Goal: Check status: Check status

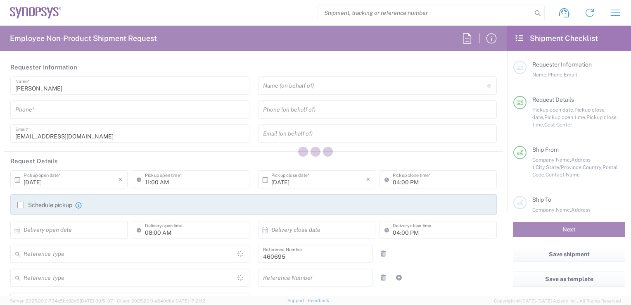
type input "Department"
type input "Delivered at Place"
type input "US01, SDG, M, HAPSOp 460695"
type input "[GEOGRAPHIC_DATA]"
type input "[US_STATE]"
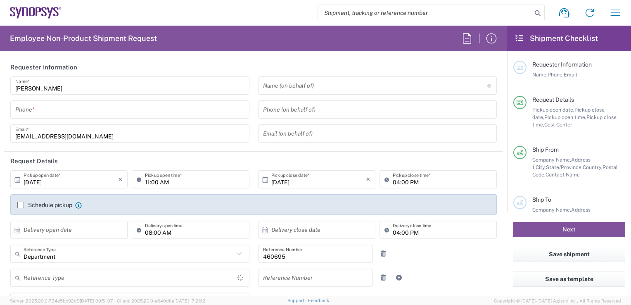
type input "[GEOGRAPHIC_DATA]"
type input "Headquarters USSV"
click at [367, 17] on input "search" at bounding box center [425, 13] width 214 height 16
paste input "57081677"
type input "57081677"
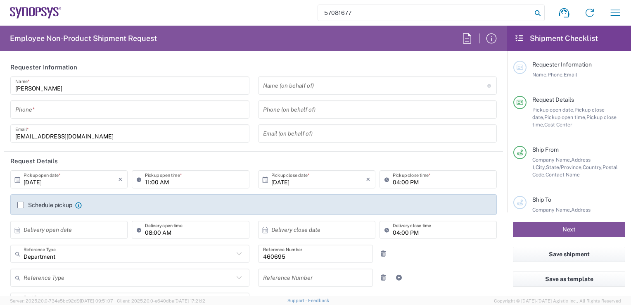
click at [536, 14] on icon at bounding box center [538, 13] width 12 height 12
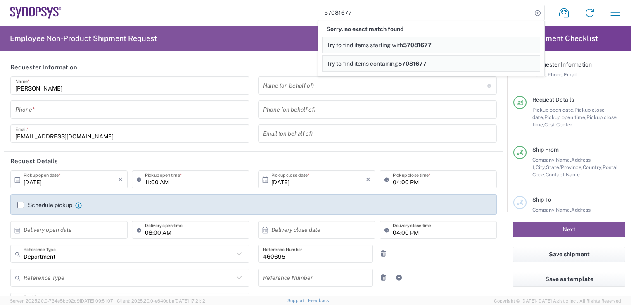
click at [297, 8] on div "57081677 Sorry, no exact match found Try to find items starting with 57081677 T…" at bounding box center [345, 13] width 567 height 20
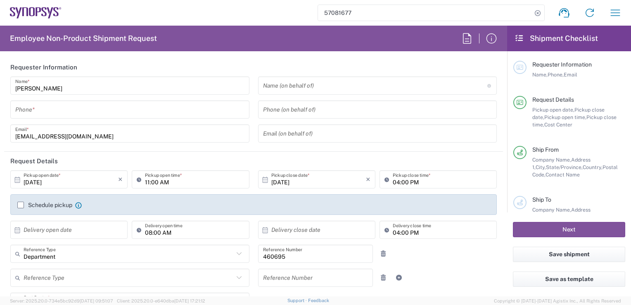
click at [418, 9] on input "57081677" at bounding box center [425, 13] width 214 height 16
click at [539, 12] on icon at bounding box center [538, 13] width 12 height 12
click at [391, 9] on input "search" at bounding box center [425, 13] width 214 height 16
paste input "57081677"
click at [326, 12] on input "57081677" at bounding box center [425, 13] width 214 height 16
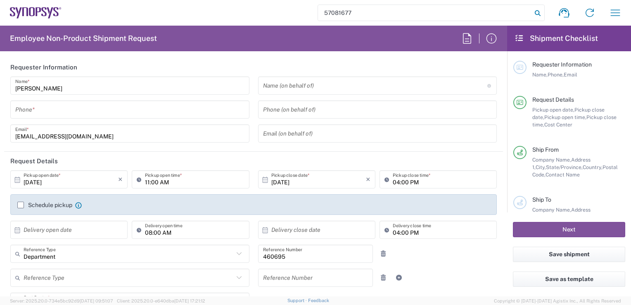
type input "57081677"
click at [540, 9] on icon at bounding box center [538, 13] width 12 height 12
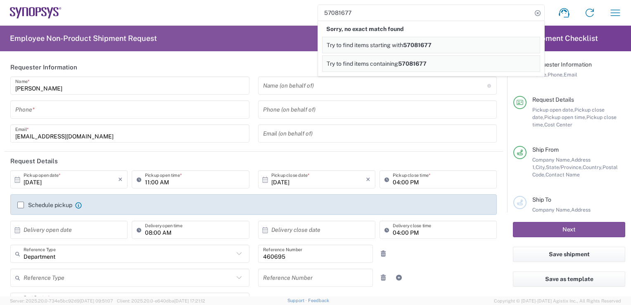
click at [410, 66] on span "57081677" at bounding box center [412, 63] width 28 height 7
click at [402, 48] on link "Try to find items starting with 57081677" at bounding box center [431, 45] width 218 height 17
click at [283, 11] on div "57081677 Sorry, no partial match found Try to find items starting with 57081677…" at bounding box center [345, 13] width 567 height 20
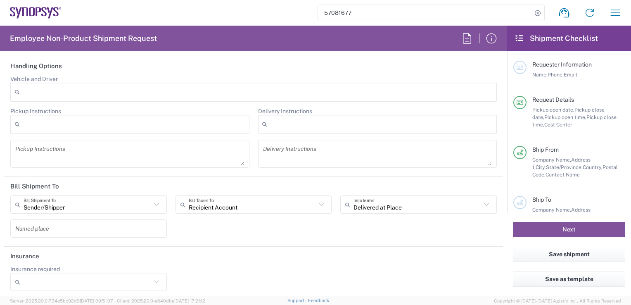
scroll to position [705, 0]
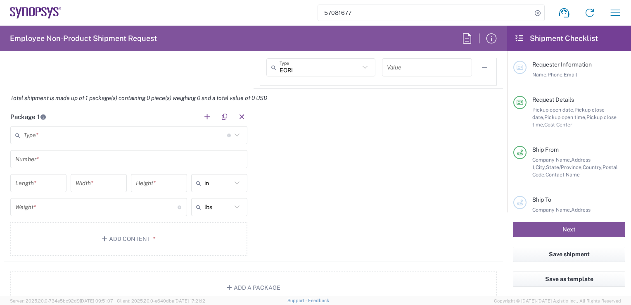
click at [370, 9] on input "57081677" at bounding box center [425, 13] width 214 height 16
drag, startPoint x: 370, startPoint y: 9, endPoint x: 269, endPoint y: 12, distance: 101.2
click at [269, 12] on div "57081677 Shipment request Shipment tracking Employee non-product shipment reque…" at bounding box center [345, 13] width 567 height 20
type input "57081677"
click at [506, 14] on input "57081677" at bounding box center [425, 13] width 214 height 16
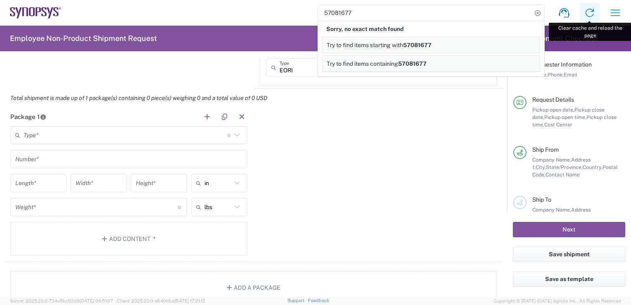
click at [587, 14] on icon at bounding box center [589, 12] width 13 height 13
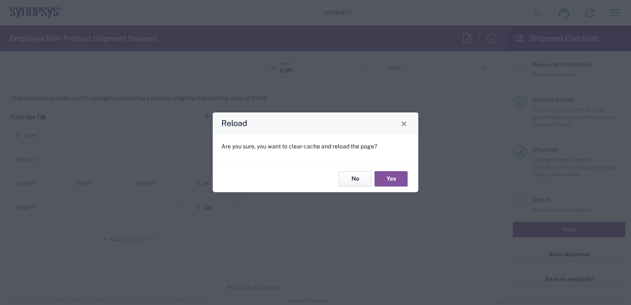
click at [356, 180] on button "No" at bounding box center [355, 178] width 33 height 15
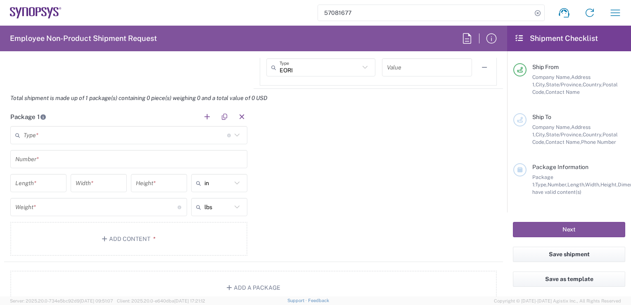
scroll to position [37, 0]
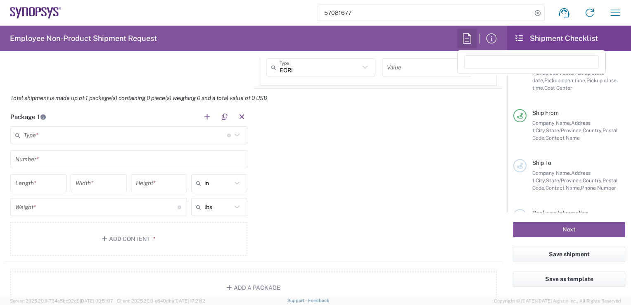
click at [472, 33] on icon "button" at bounding box center [467, 38] width 13 height 13
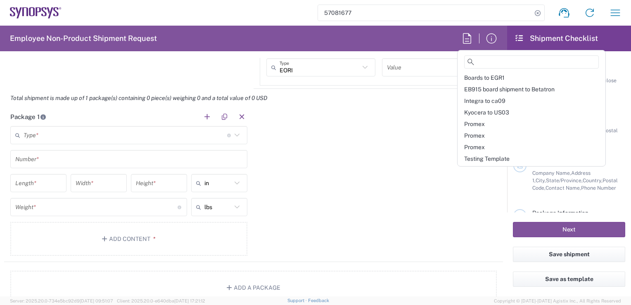
click at [518, 38] on icon at bounding box center [519, 37] width 9 height 7
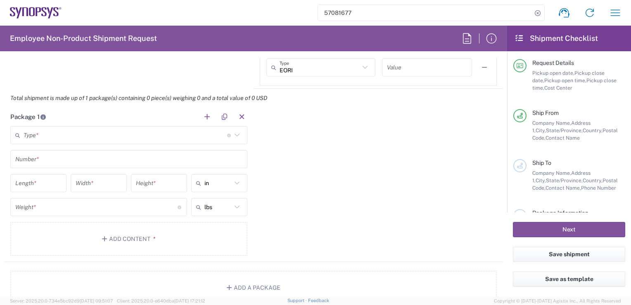
click at [518, 38] on icon at bounding box center [519, 37] width 9 height 7
click at [363, 66] on icon at bounding box center [365, 67] width 5 height 3
click at [421, 131] on div "Package 1 Type * Material used to package goods Bale(s) Basket(s) Bolt(s) Bottl…" at bounding box center [253, 184] width 499 height 154
type input "EORI"
click at [611, 5] on button "button" at bounding box center [615, 13] width 20 height 20
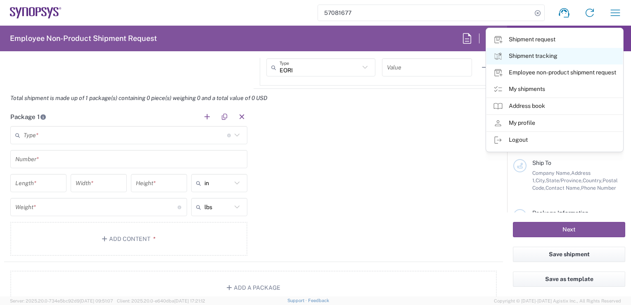
click at [539, 56] on link "Shipment tracking" at bounding box center [555, 56] width 136 height 17
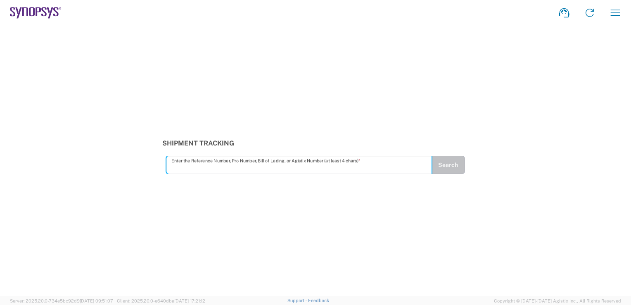
click at [235, 168] on input "text" at bounding box center [299, 165] width 256 height 14
type input "57081677"
click at [444, 171] on button "Search" at bounding box center [448, 165] width 34 height 18
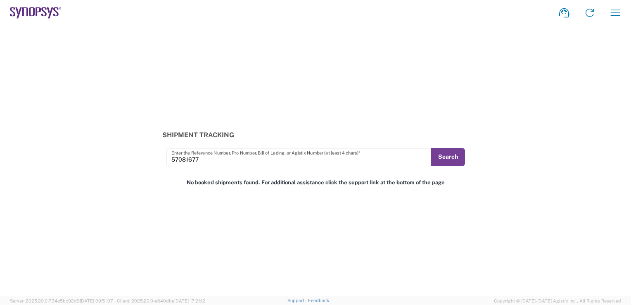
click at [444, 160] on button "Search" at bounding box center [448, 157] width 34 height 18
drag, startPoint x: 571, startPoint y: 11, endPoint x: 426, endPoint y: 53, distance: 151.1
click at [426, 53] on div "Shipment Tracking 57081677 Enter the Reference Number, Pro Number, Bill of Ladi…" at bounding box center [315, 161] width 631 height 271
click at [615, 12] on icon "button" at bounding box center [615, 12] width 13 height 13
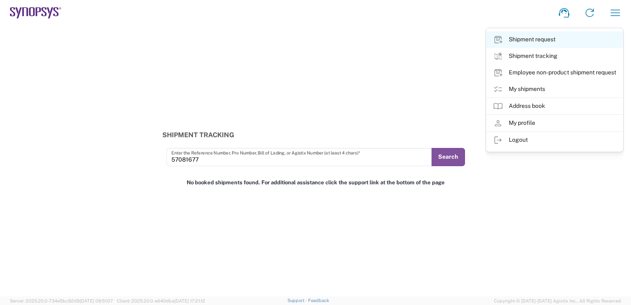
click at [535, 35] on link "Shipment request" at bounding box center [555, 39] width 136 height 17
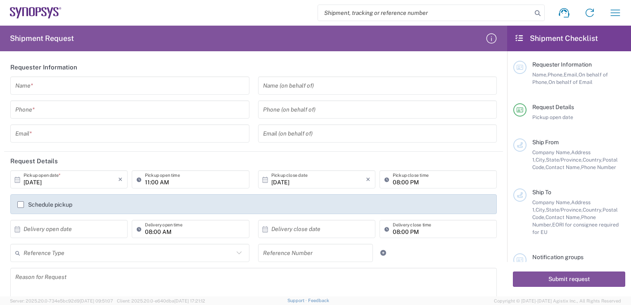
click at [360, 21] on div at bounding box center [431, 13] width 227 height 17
click at [354, 13] on input "search" at bounding box center [425, 13] width 214 height 16
paste input "57081677"
type input "57081677"
click at [537, 10] on icon at bounding box center [538, 13] width 12 height 12
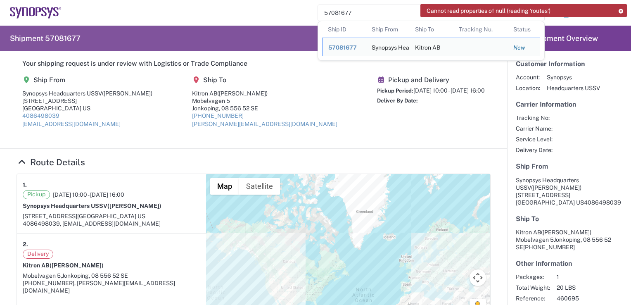
click at [464, 68] on section "Your shipping request is under review with Logistics or Trade Compliance Ship F…" at bounding box center [253, 99] width 507 height 97
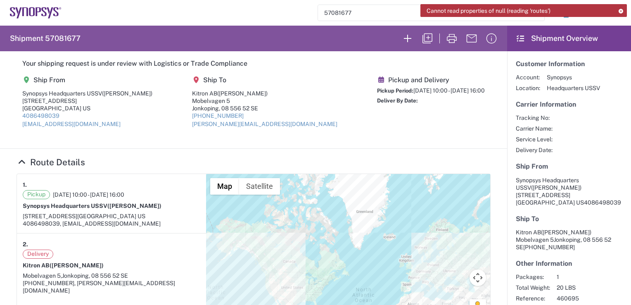
click at [620, 10] on icon at bounding box center [621, 11] width 6 height 5
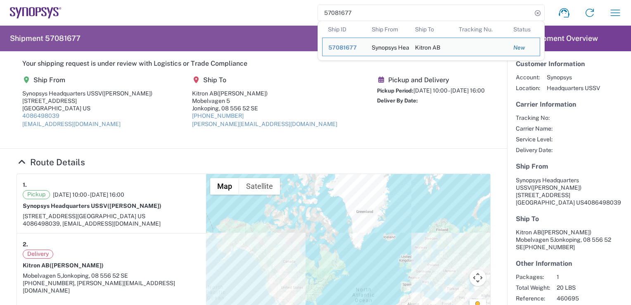
click at [413, 10] on input "57081677" at bounding box center [425, 13] width 214 height 16
click at [268, 2] on agx-form-navbar "57081677 Ship ID Ship From Ship To Tracking Nu. Status Ship ID 57081677 Ship Fr…" at bounding box center [315, 13] width 631 height 26
drag, startPoint x: 360, startPoint y: 13, endPoint x: 195, endPoint y: 9, distance: 165.2
click at [195, 9] on div "57081677 Ship ID Ship From Ship To Tracking Nu. Status Ship ID 57081677 Ship Fr…" at bounding box center [345, 13] width 567 height 20
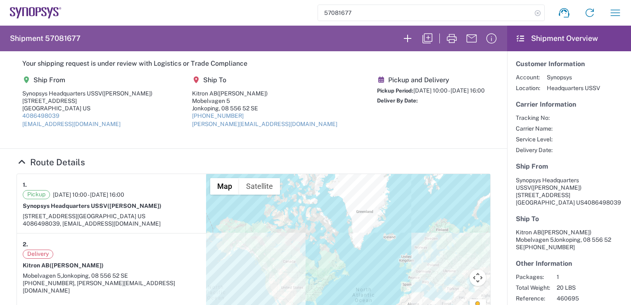
click at [533, 12] on icon at bounding box center [538, 13] width 12 height 12
click at [609, 16] on icon "button" at bounding box center [615, 12] width 13 height 13
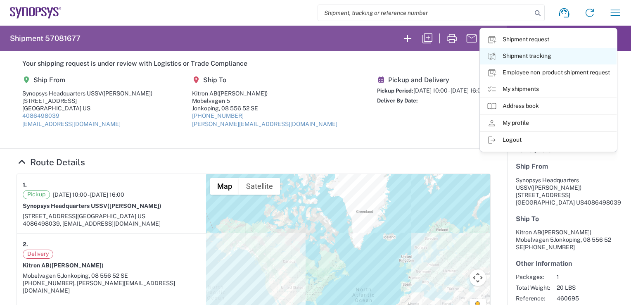
click at [532, 55] on link "Shipment tracking" at bounding box center [548, 56] width 136 height 17
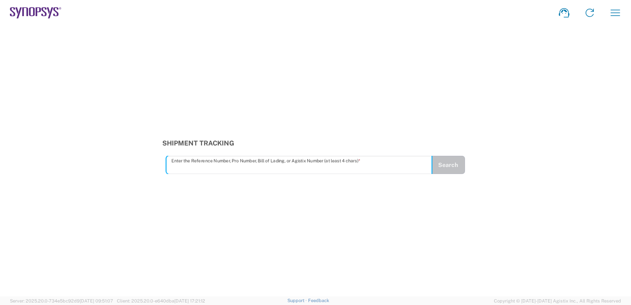
click at [236, 163] on input "text" at bounding box center [299, 165] width 256 height 14
type input "57081677"
click at [456, 169] on button "Search" at bounding box center [448, 165] width 34 height 18
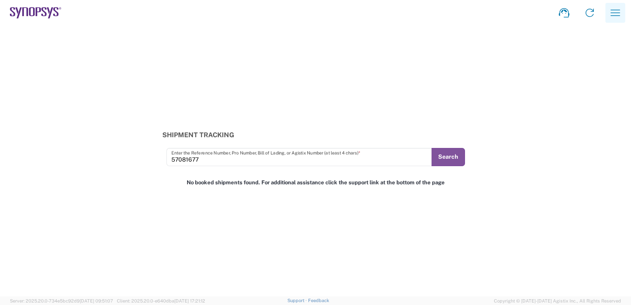
click at [612, 14] on icon "button" at bounding box center [615, 12] width 13 height 13
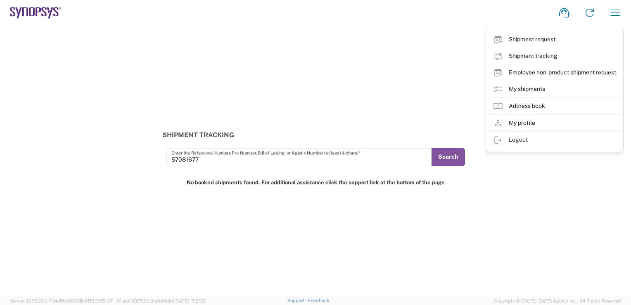
click at [565, 183] on div "Shipment Tracking 57081677 Enter the Reference Number, Pro Number, Bill of Ladi…" at bounding box center [315, 161] width 631 height 271
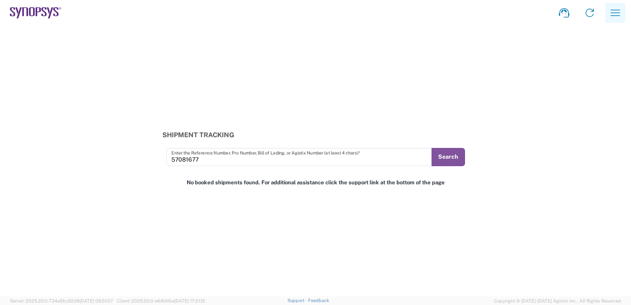
click at [614, 6] on icon "button" at bounding box center [615, 12] width 13 height 13
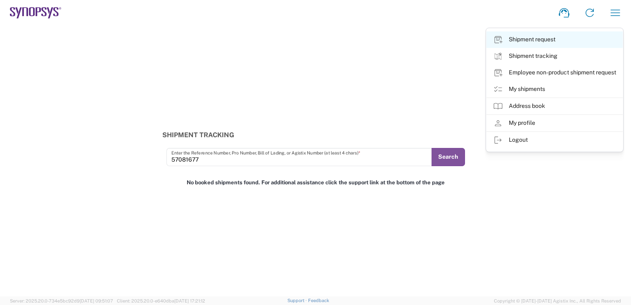
click at [534, 37] on link "Shipment request" at bounding box center [555, 39] width 136 height 17
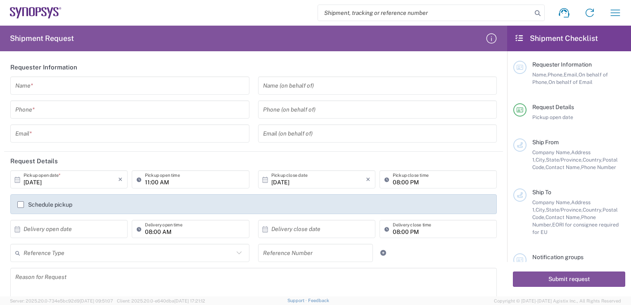
click at [415, 14] on input "search" at bounding box center [425, 13] width 214 height 16
click at [616, 13] on icon "button" at bounding box center [615, 12] width 9 height 6
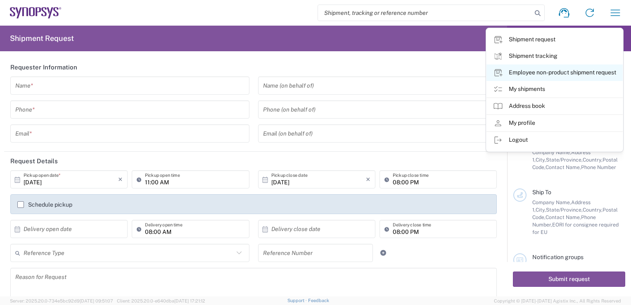
click at [557, 70] on link "Employee non-product shipment request" at bounding box center [555, 72] width 136 height 17
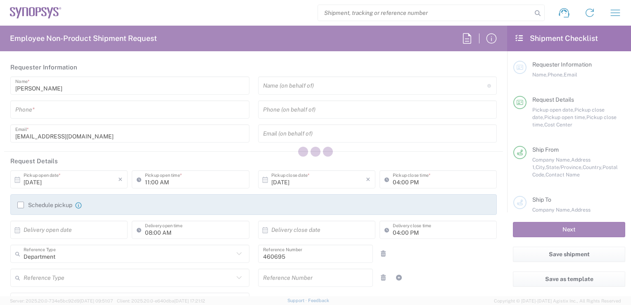
type input "US01, SDG, M, HAPSOp 460695"
type input "[US_STATE]"
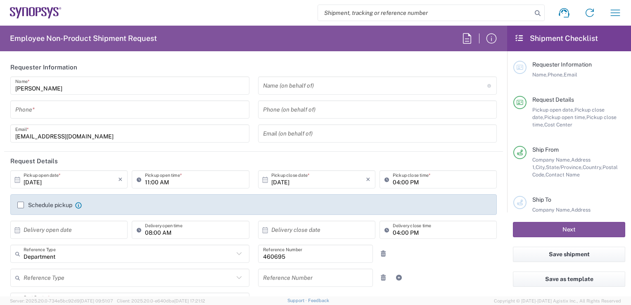
click at [471, 5] on div at bounding box center [431, 13] width 227 height 17
click at [471, 9] on input "search" at bounding box center [425, 13] width 214 height 16
paste input "57081677"
type input "57081677"
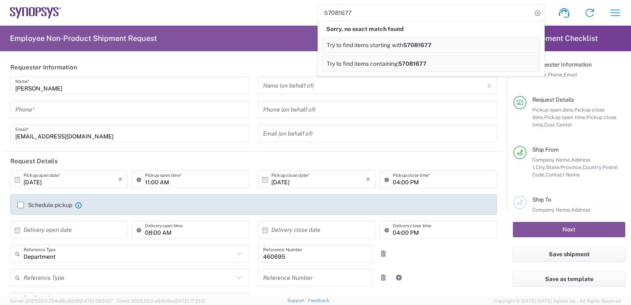
click at [507, 128] on main "Requester Information Name, Phone, Email Request Details Pickup open date, Pick…" at bounding box center [569, 131] width 124 height 161
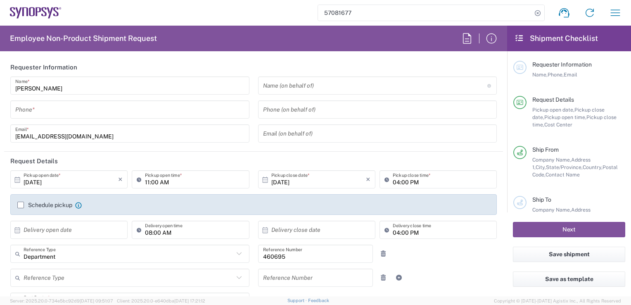
click at [600, 90] on div "Requester Information Name, Phone, Email" at bounding box center [569, 78] width 112 height 35
click at [615, 12] on icon "button" at bounding box center [615, 12] width 13 height 13
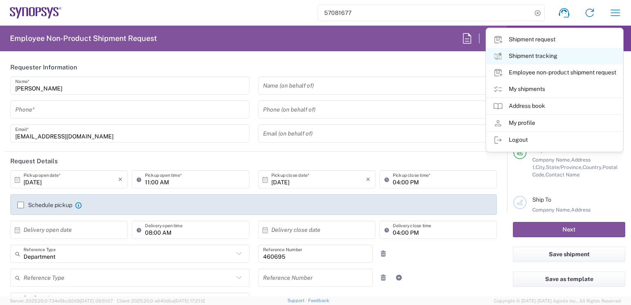
click at [527, 58] on link "Shipment tracking" at bounding box center [555, 56] width 136 height 17
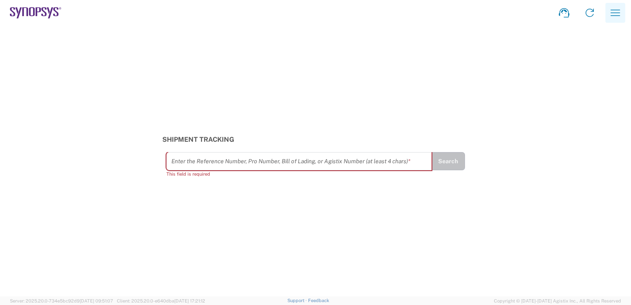
click at [608, 5] on button "button" at bounding box center [615, 13] width 20 height 20
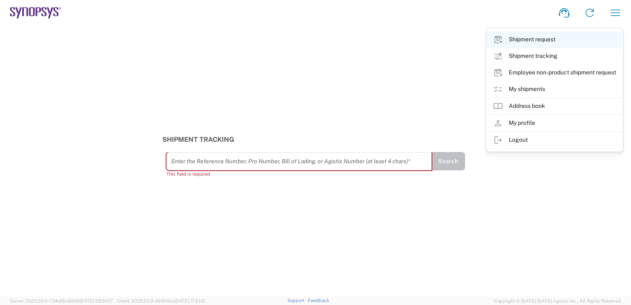
click at [531, 38] on link "Shipment request" at bounding box center [555, 39] width 136 height 17
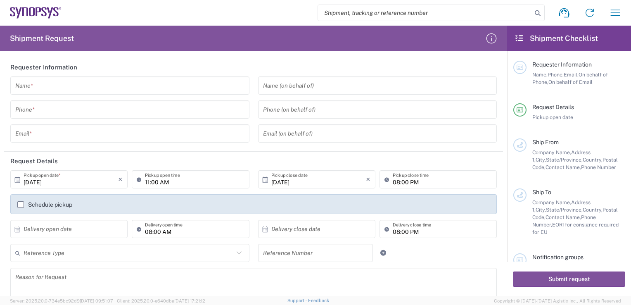
click at [415, 19] on input "search" at bounding box center [425, 13] width 214 height 16
paste input "57081677"
type input "57081677"
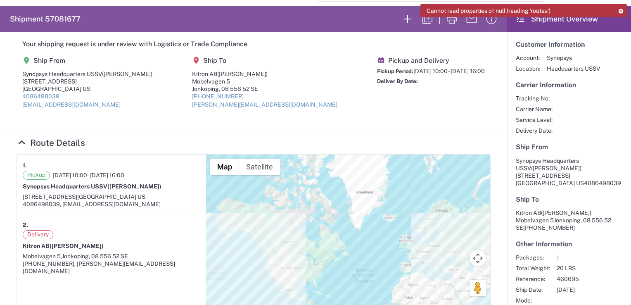
scroll to position [13, 0]
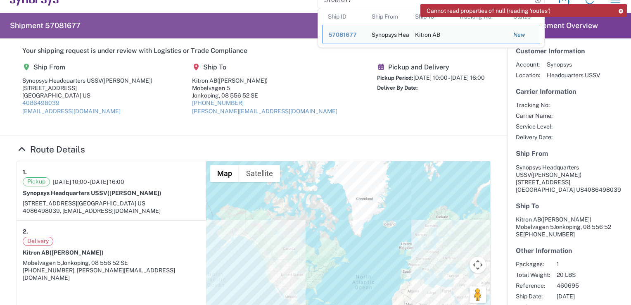
click at [620, 9] on icon at bounding box center [621, 11] width 6 height 5
